Goal: Information Seeking & Learning: Learn about a topic

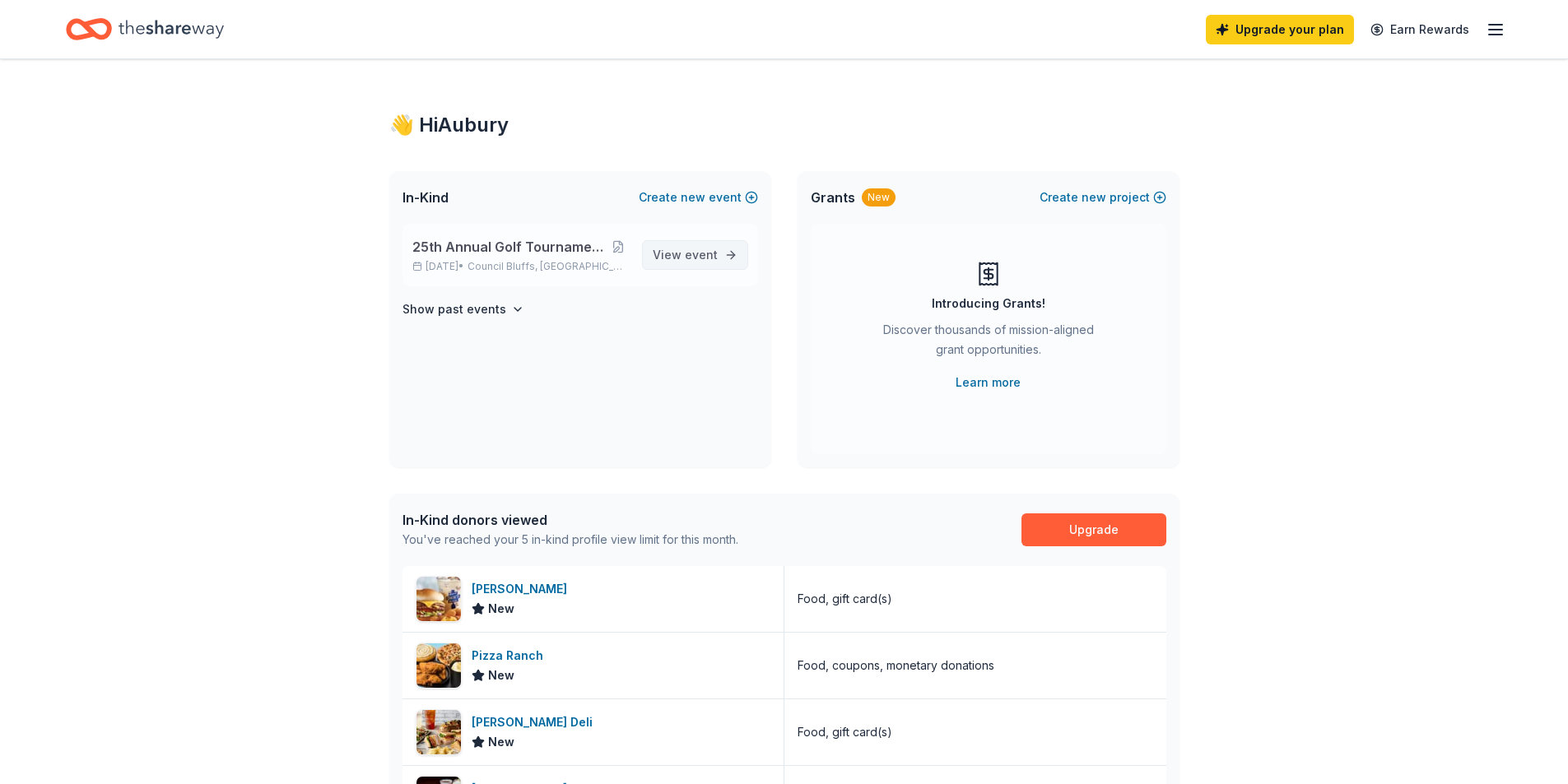
click at [702, 245] on span "View event" at bounding box center [685, 255] width 65 height 20
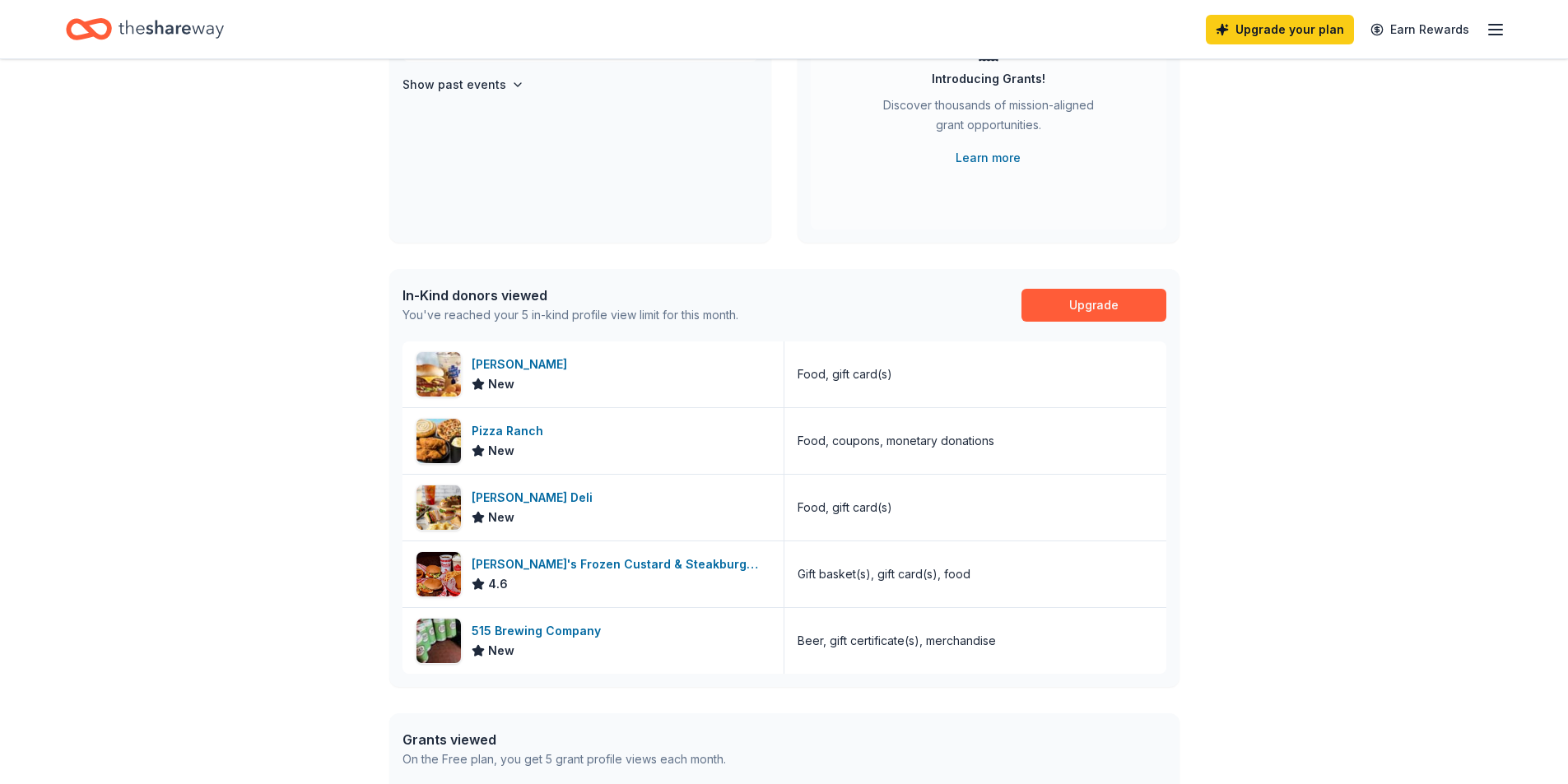
scroll to position [247, 0]
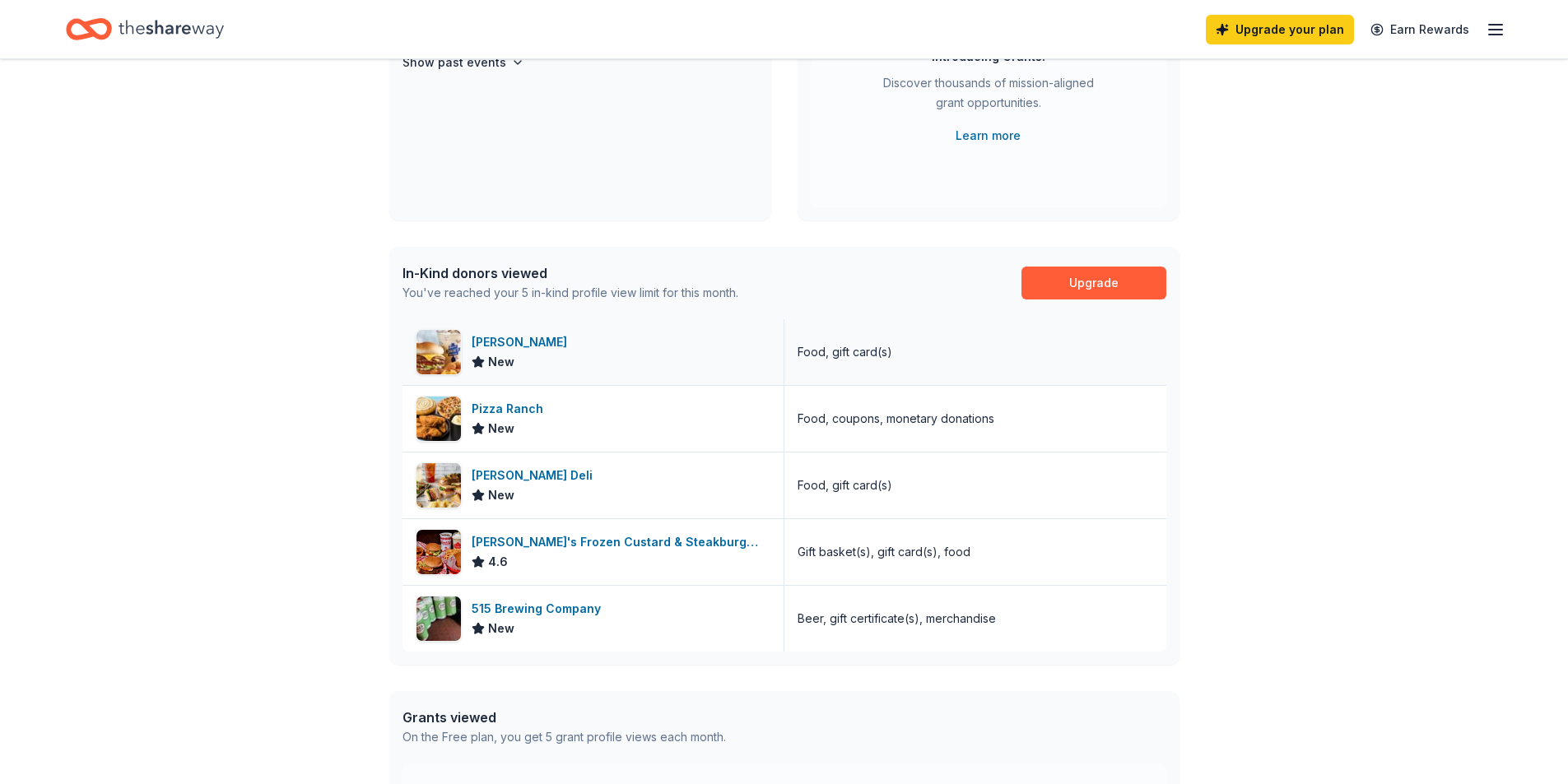
click at [434, 347] on img at bounding box center [439, 352] width 44 height 44
